Goal: Book appointment/travel/reservation

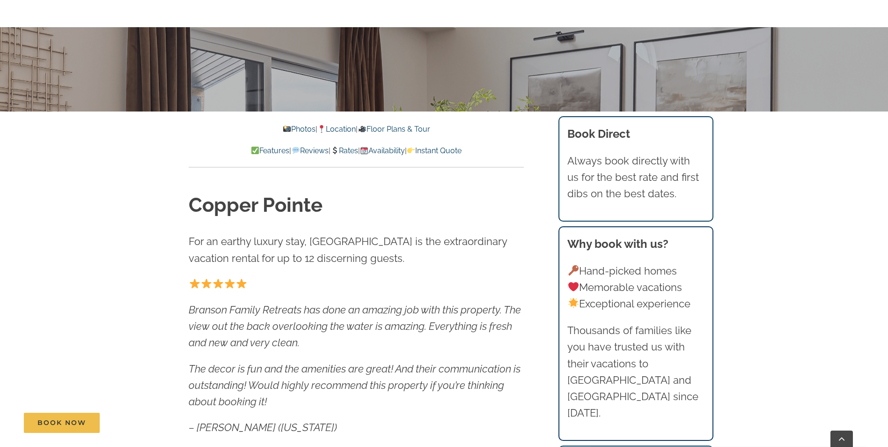
scroll to position [374, 0]
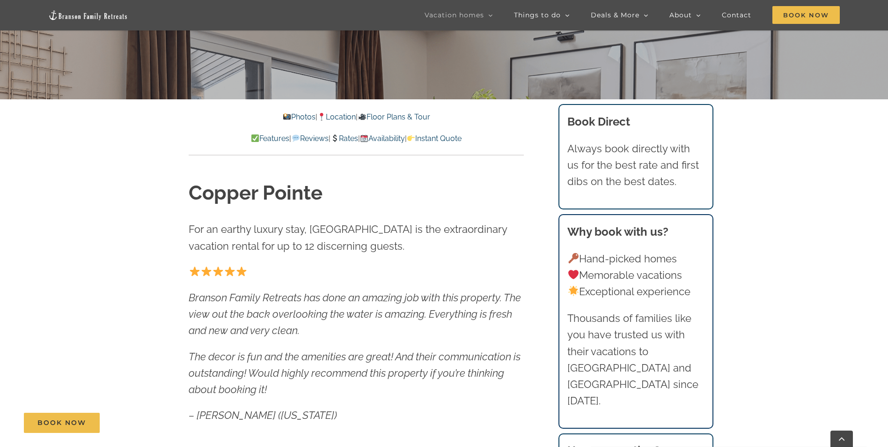
click at [349, 138] on link "Rates" at bounding box center [344, 138] width 28 height 9
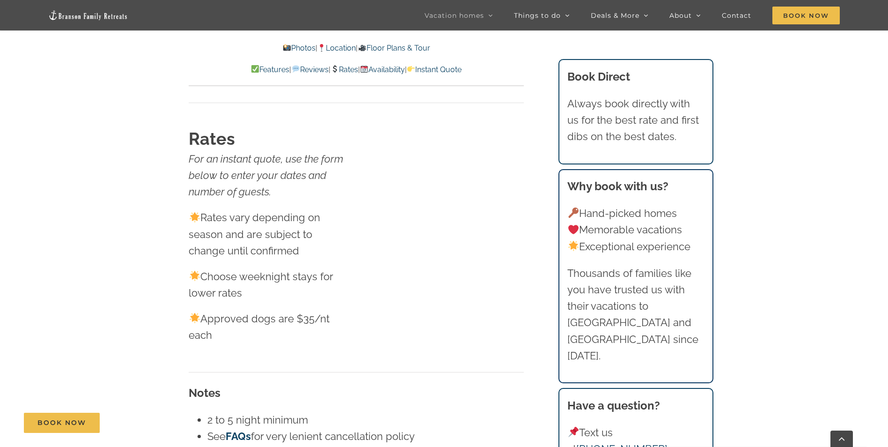
scroll to position [5126, 0]
click at [461, 70] on link "Instant Quote" at bounding box center [434, 69] width 55 height 9
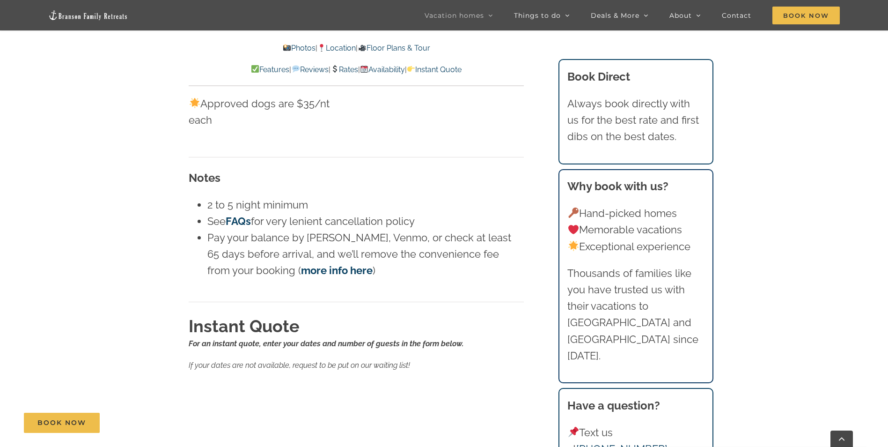
scroll to position [5217, 0]
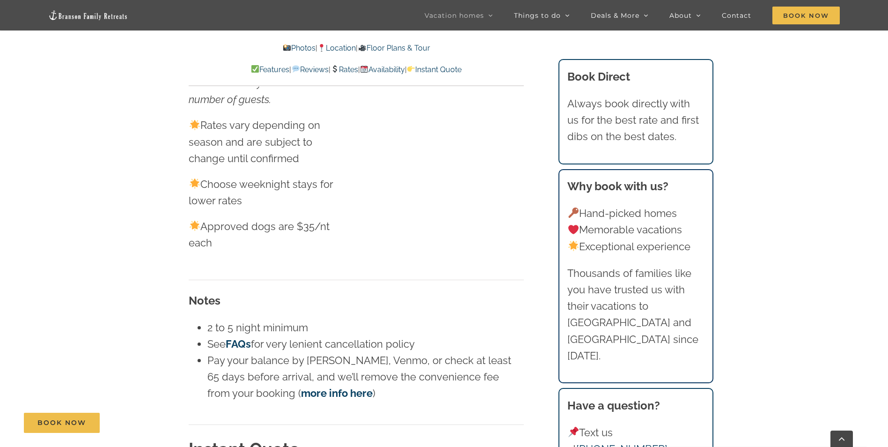
scroll to position [5219, 0]
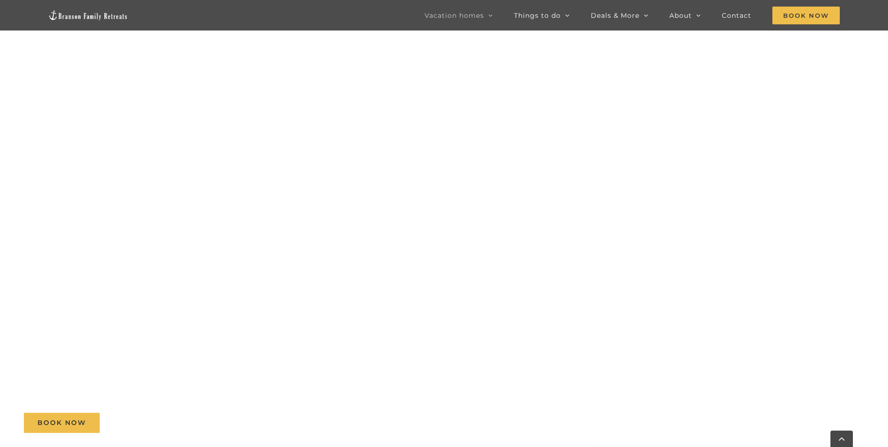
scroll to position [374, 0]
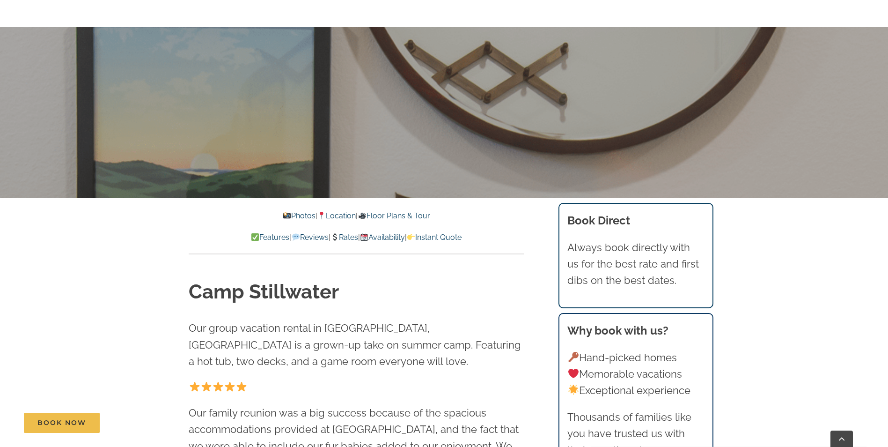
scroll to position [328, 0]
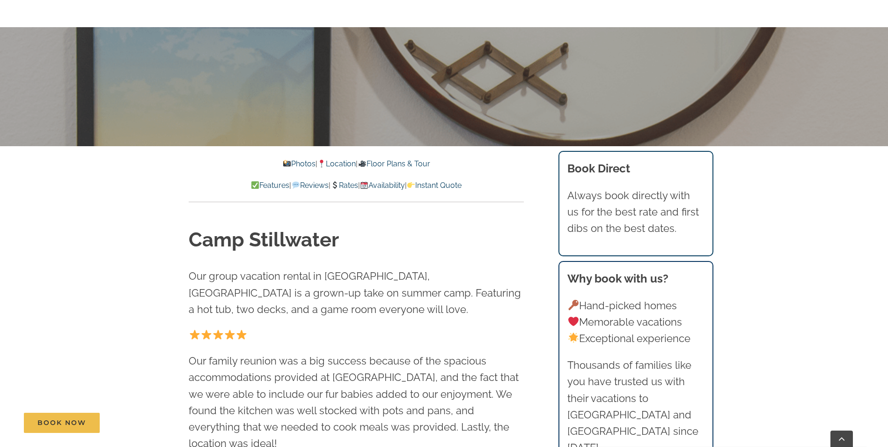
click at [461, 184] on link "Instant Quote" at bounding box center [434, 185] width 55 height 9
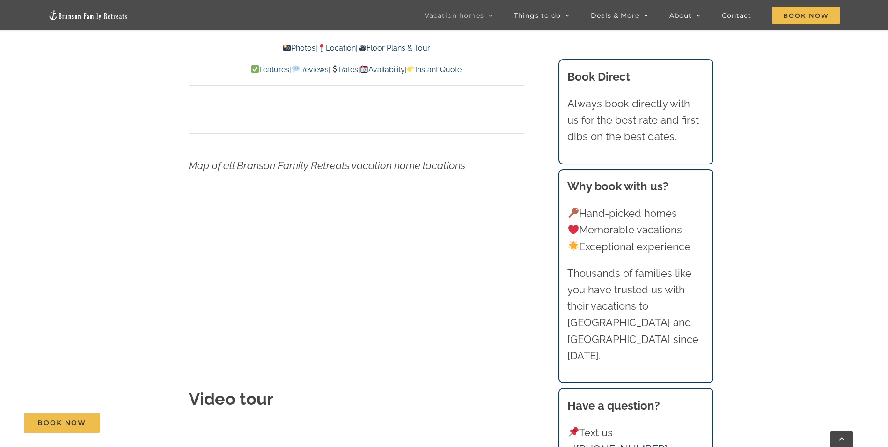
scroll to position [2965, 0]
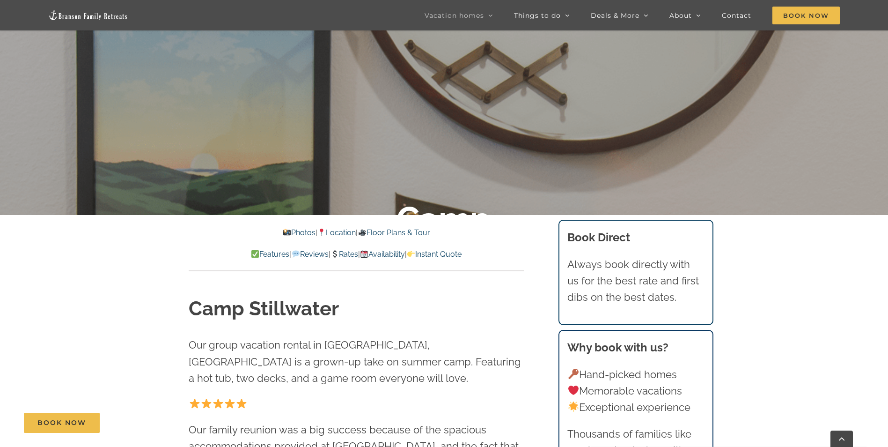
scroll to position [374, 0]
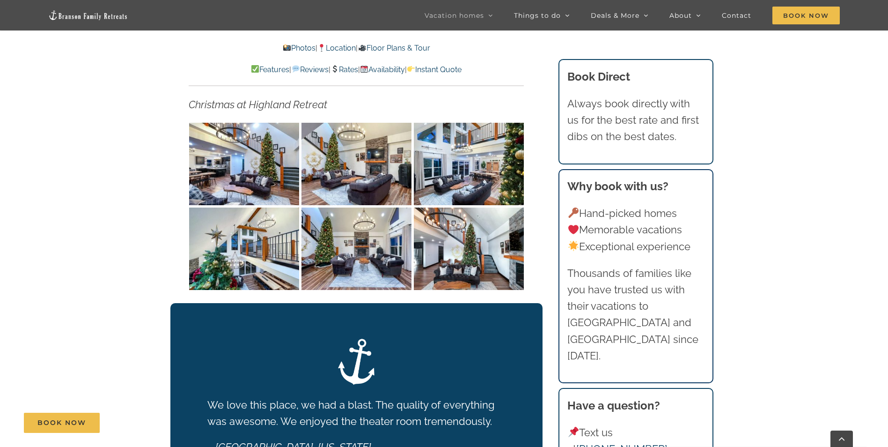
scroll to position [1779, 0]
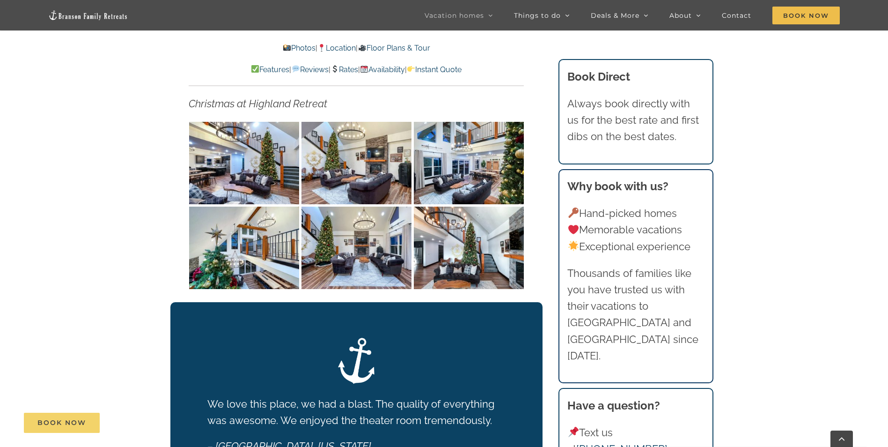
click at [67, 425] on span "Book Now" at bounding box center [61, 422] width 49 height 8
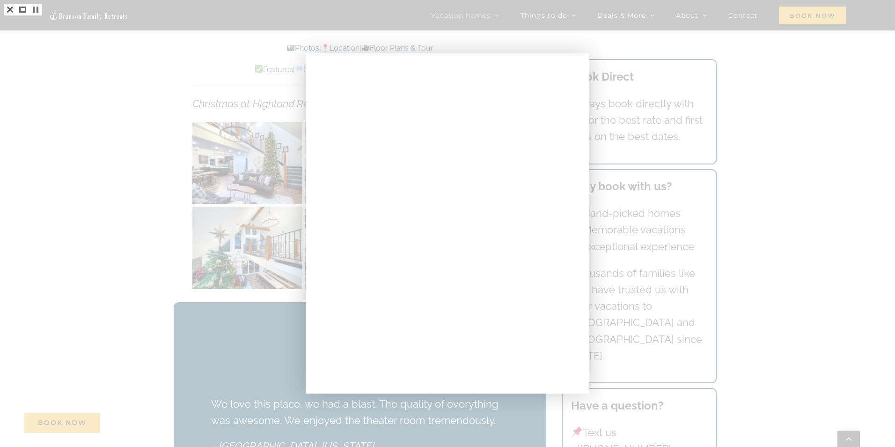
click at [840, 156] on div at bounding box center [447, 223] width 895 height 447
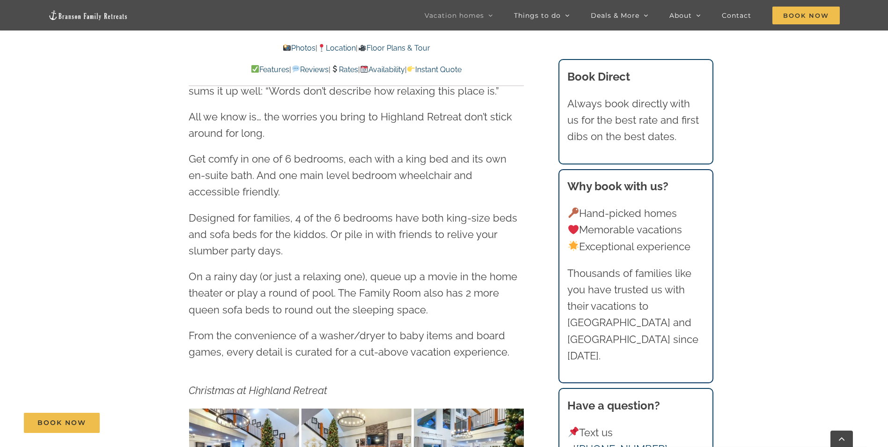
scroll to position [1311, 0]
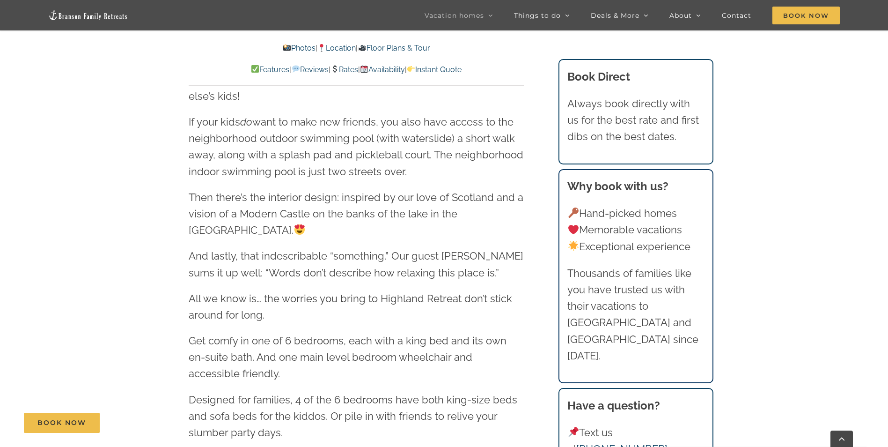
click at [469, 73] on p "Features | Reviews | Rates | Availability | Instant Quote" at bounding box center [356, 70] width 335 height 12
click at [461, 70] on link "Instant Quote" at bounding box center [434, 69] width 55 height 9
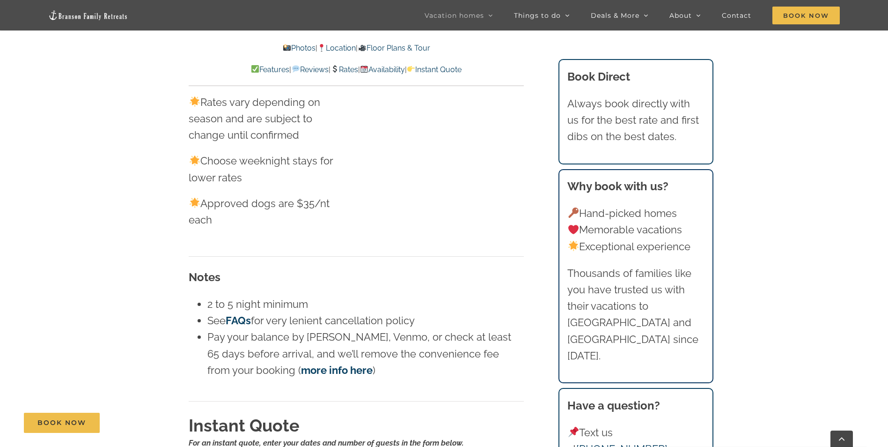
scroll to position [5458, 0]
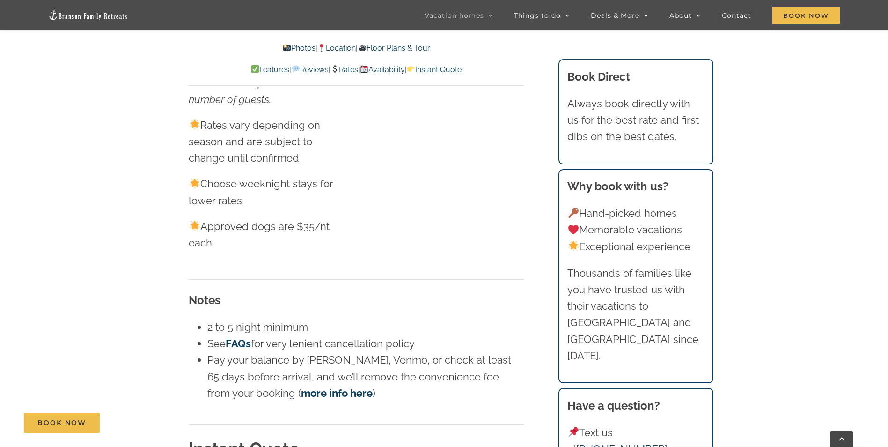
scroll to position [1311, 0]
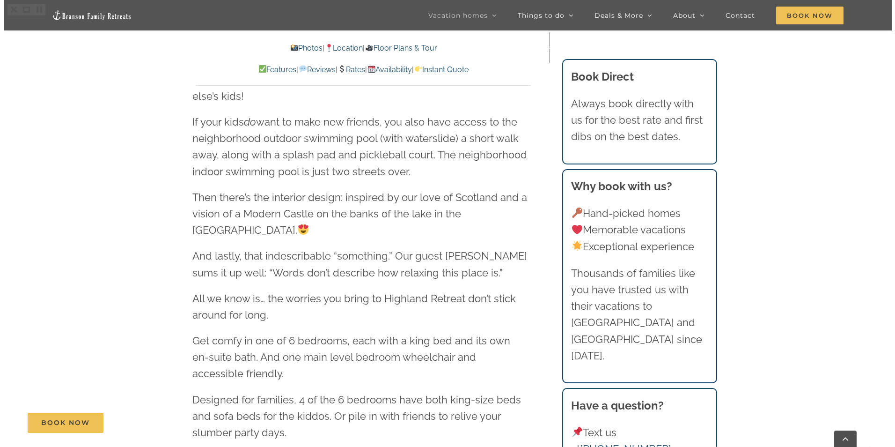
scroll to position [1779, 0]
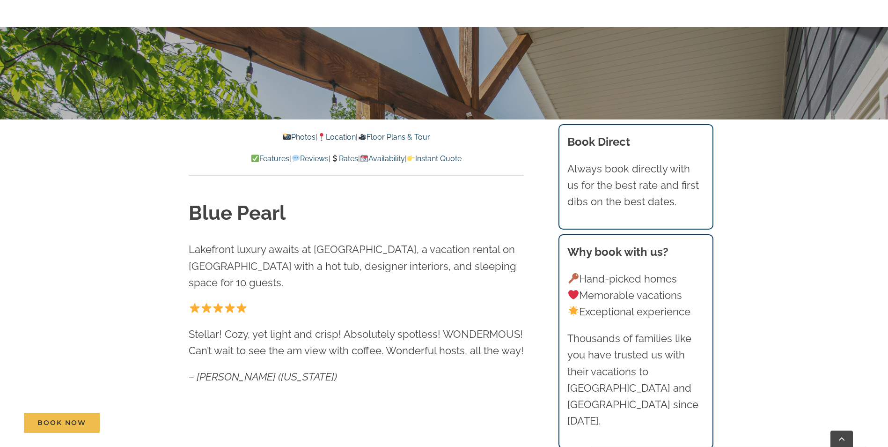
scroll to position [374, 0]
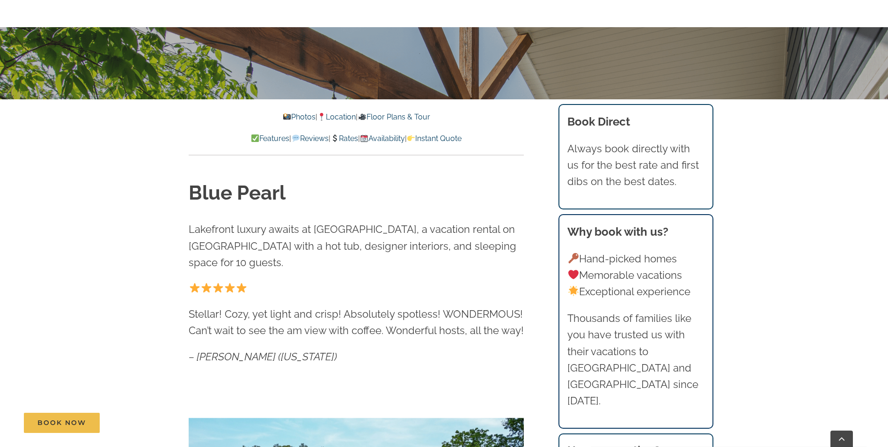
click at [461, 137] on link "Instant Quote" at bounding box center [434, 138] width 55 height 9
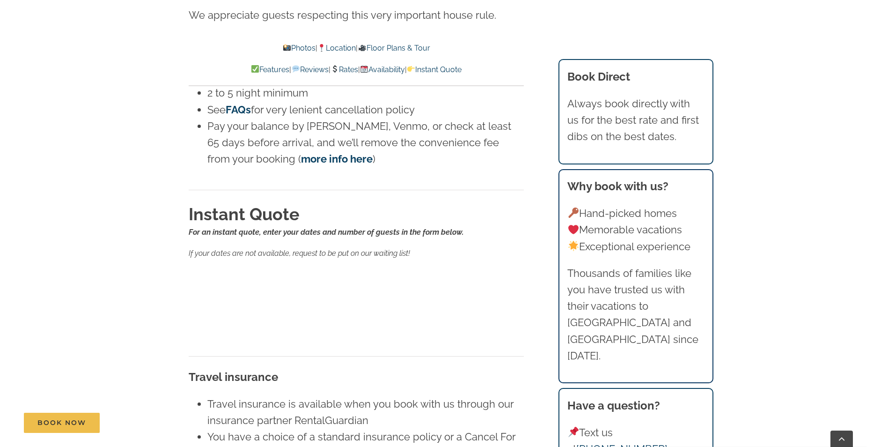
scroll to position [5342, 0]
click at [454, 67] on link "Instant Quote" at bounding box center [434, 69] width 55 height 9
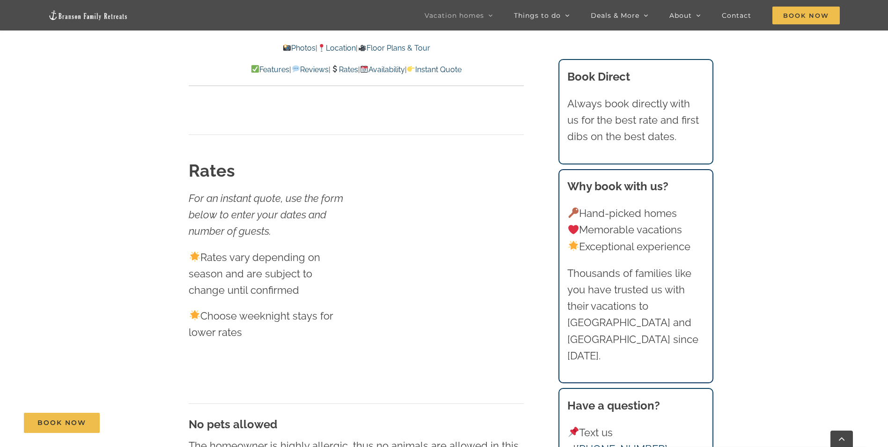
scroll to position [5063, 0]
